Goal: Information Seeking & Learning: Learn about a topic

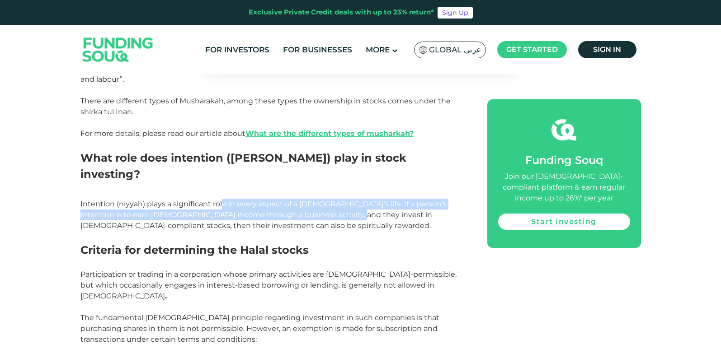
drag, startPoint x: 223, startPoint y: 113, endPoint x: 318, endPoint y: 126, distance: 96.3
click at [318, 200] on span "Intention (niyyah) plays a significant role in every aspect of a [DEMOGRAPHIC_D…" at bounding box center [263, 215] width 366 height 30
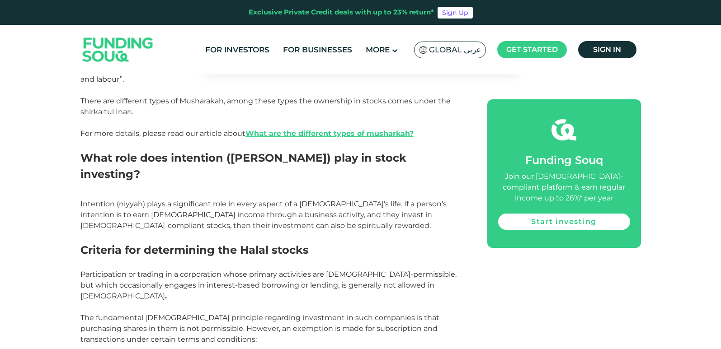
click at [316, 231] on p at bounding box center [273, 236] width 387 height 11
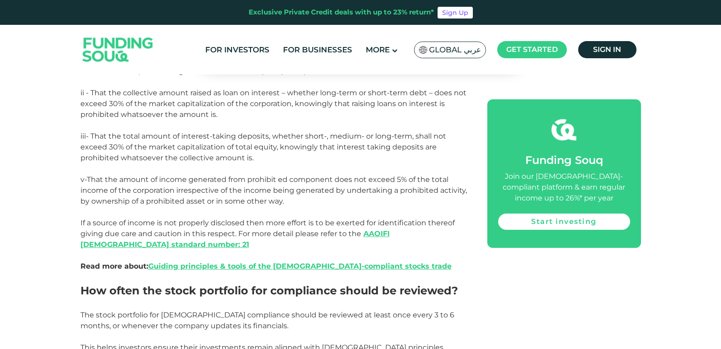
scroll to position [1356, 0]
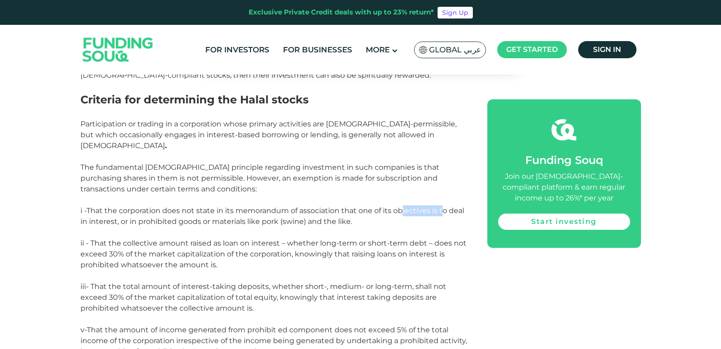
click at [443, 207] on span "i -That the corporation does not state in its memorandum of association that on…" at bounding box center [272, 216] width 384 height 19
click at [385, 238] on p "ii - That the collective amount raised as loan on interest – whether long-term …" at bounding box center [273, 259] width 387 height 43
drag, startPoint x: 267, startPoint y: 147, endPoint x: 302, endPoint y: 147, distance: 35.3
click at [302, 239] on span "ii - That the collective amount raised as loan on interest – whether long-term …" at bounding box center [273, 254] width 386 height 30
click at [297, 283] on span "iii- That the total amount of interest-taking deposits, whether short-, medium-…" at bounding box center [263, 298] width 366 height 30
